Goal: Task Accomplishment & Management: Manage account settings

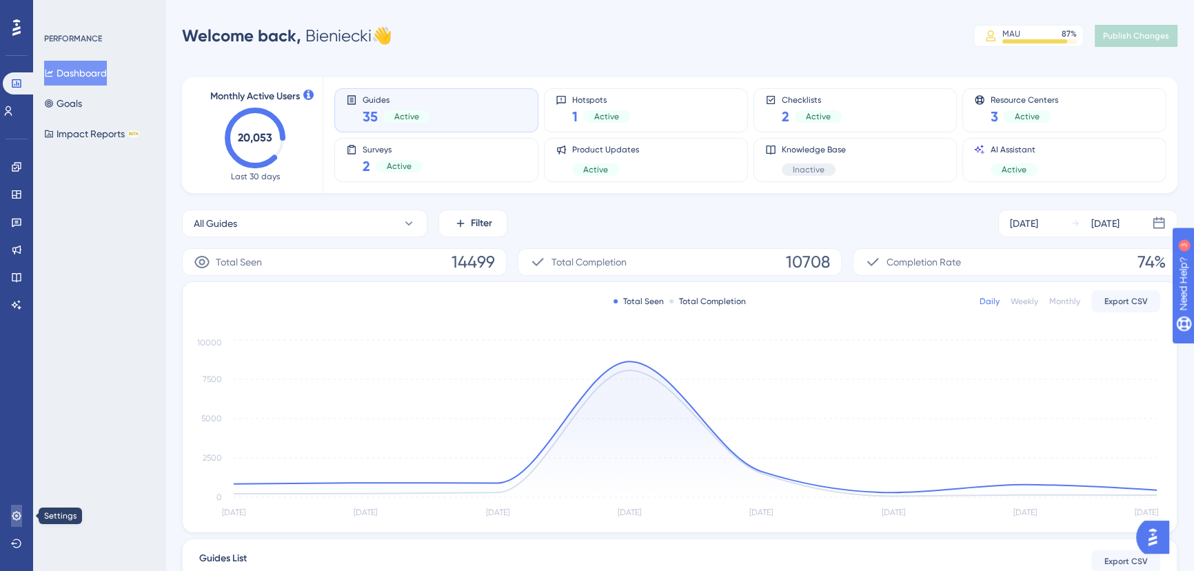
click at [14, 517] on icon at bounding box center [16, 515] width 11 height 11
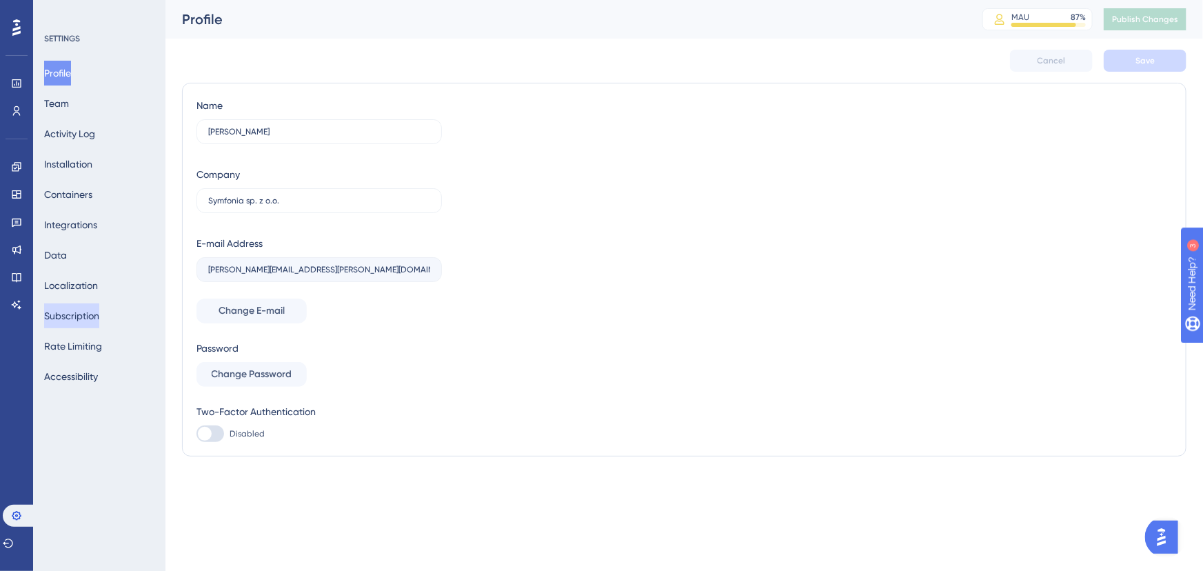
click at [83, 321] on button "Subscription" at bounding box center [71, 315] width 55 height 25
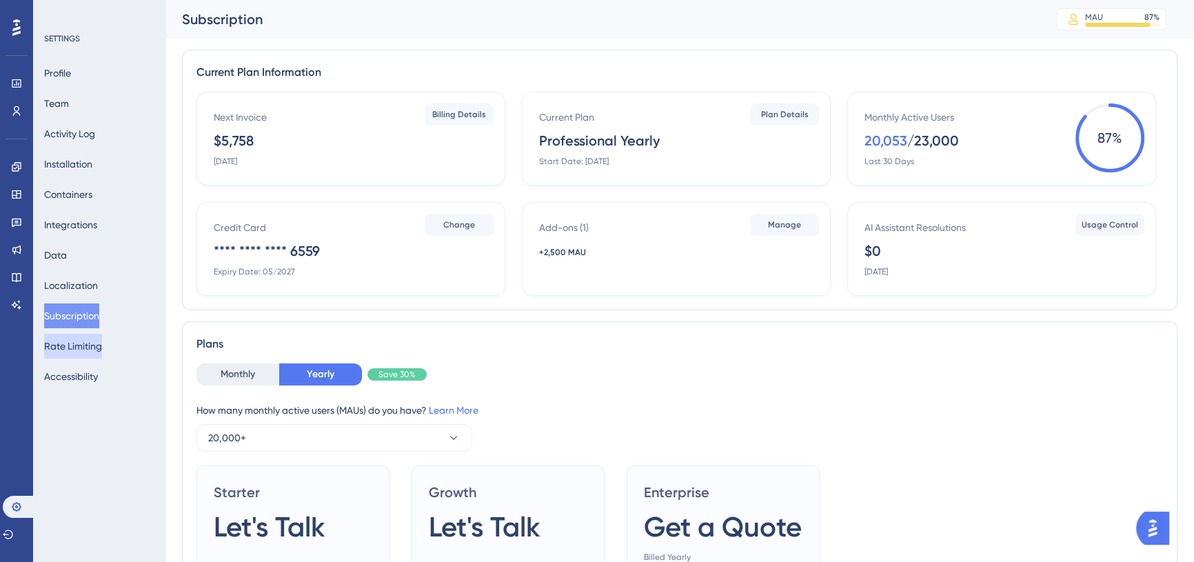
click at [80, 341] on button "Rate Limiting" at bounding box center [73, 346] width 58 height 25
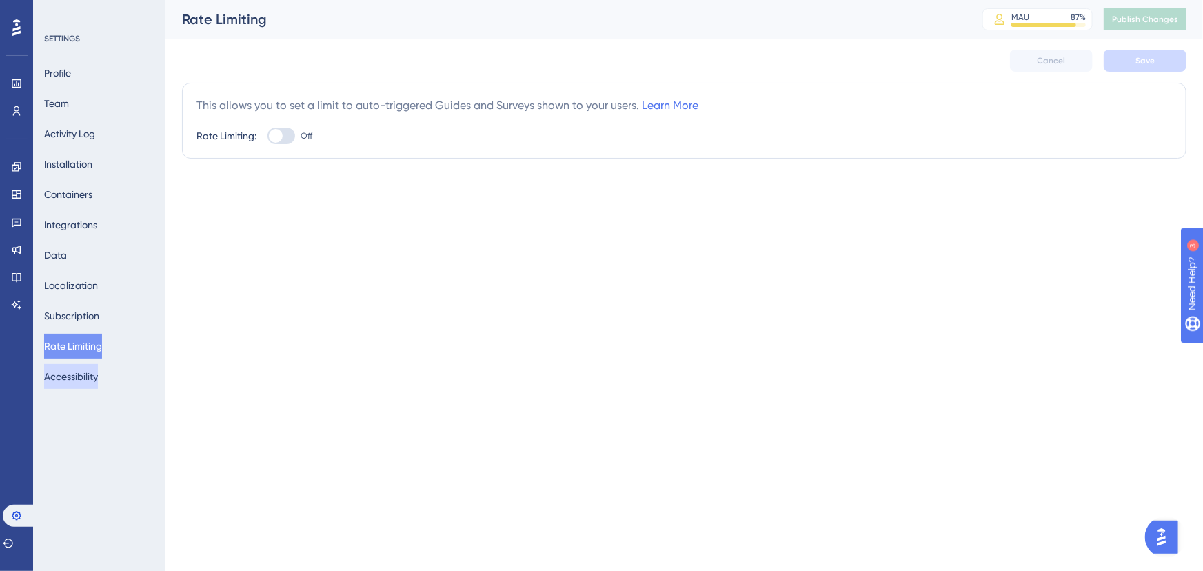
click at [98, 369] on button "Accessibility" at bounding box center [71, 376] width 54 height 25
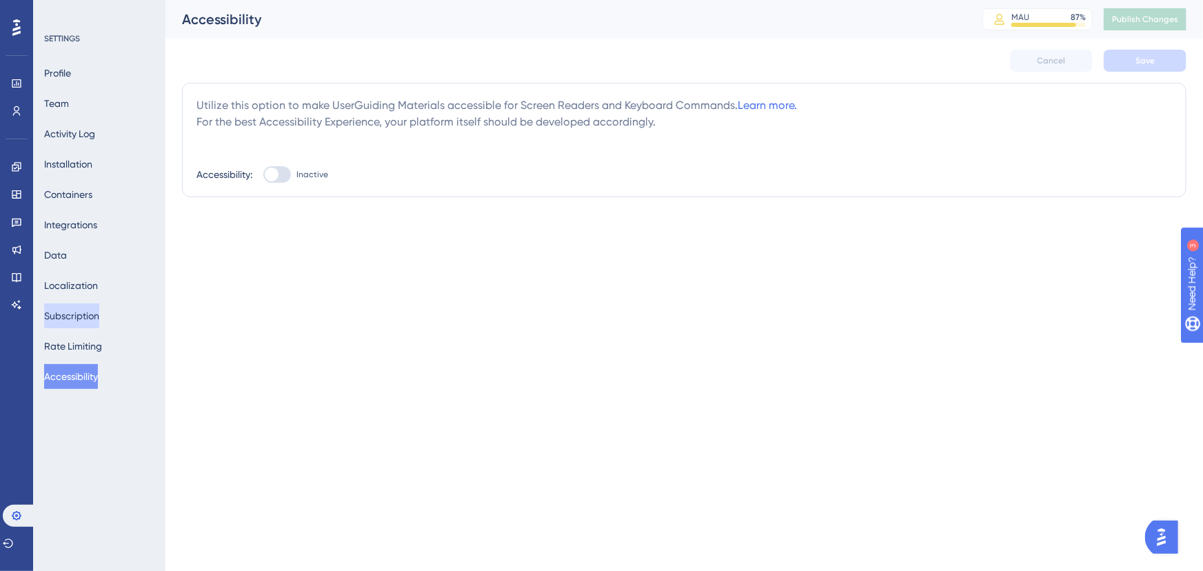
click at [91, 318] on button "Subscription" at bounding box center [71, 315] width 55 height 25
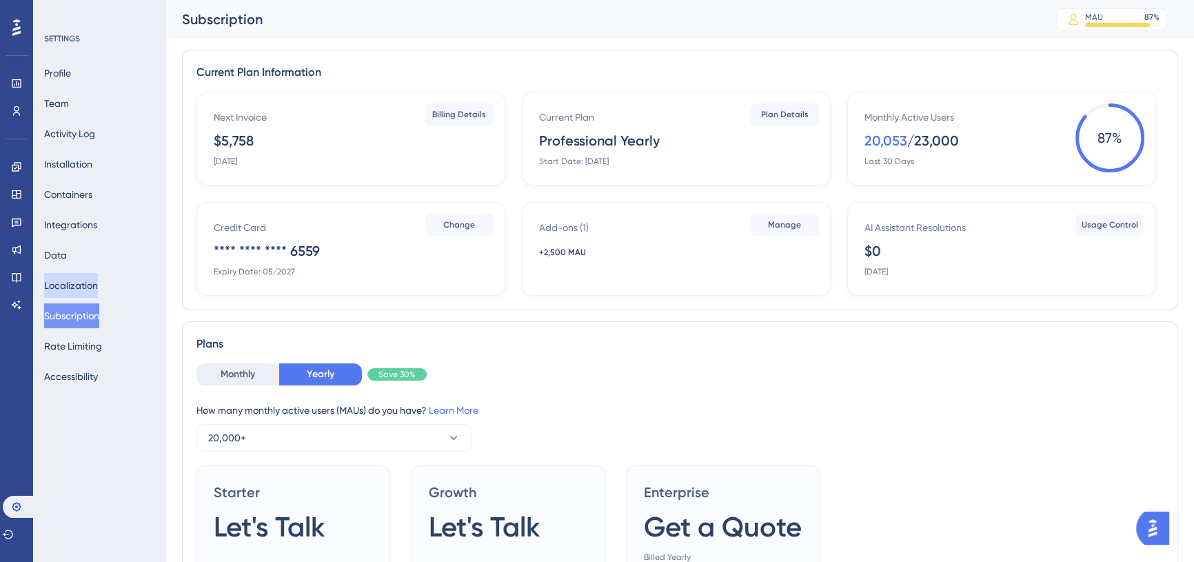
click at [90, 276] on button "Localization" at bounding box center [71, 285] width 54 height 25
